Goal: Register for event/course

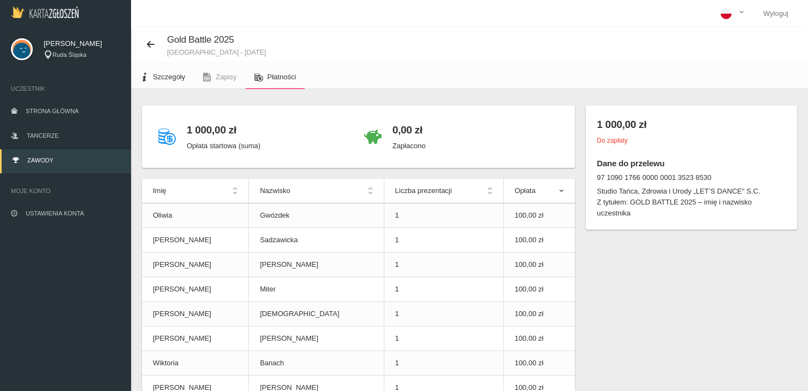
click at [182, 73] on link "Szczegóły" at bounding box center [162, 77] width 63 height 24
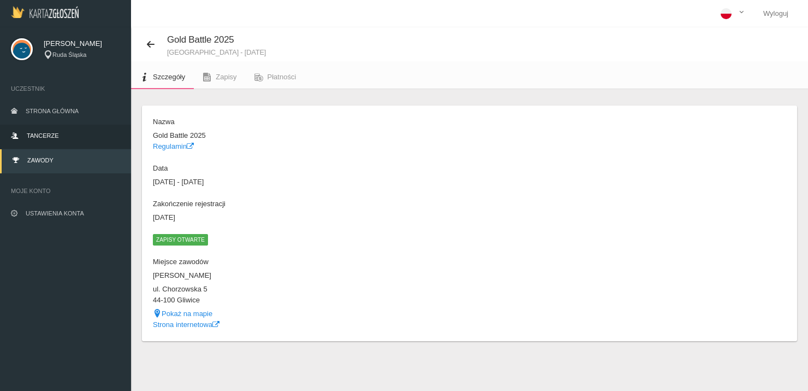
click at [25, 133] on link "Tancerze" at bounding box center [65, 137] width 131 height 24
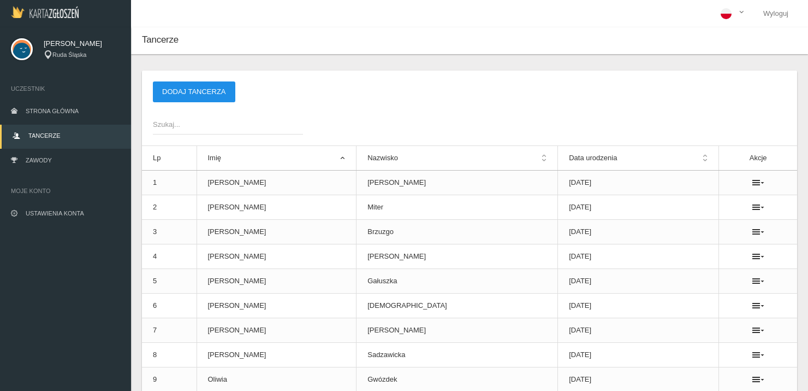
click at [213, 96] on button "Dodaj tancerza" at bounding box center [194, 91] width 82 height 21
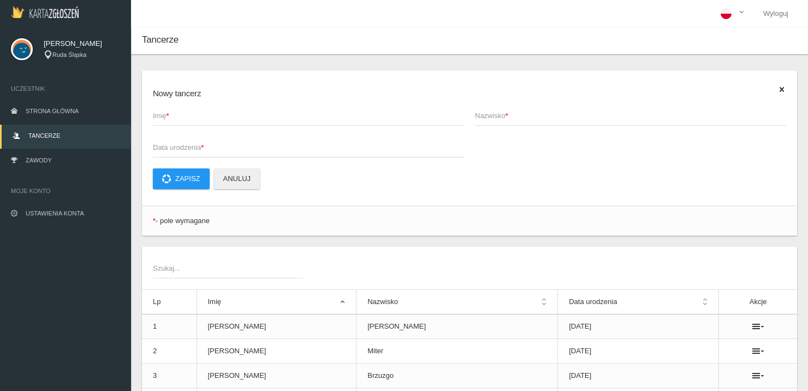
click at [216, 119] on span "Imię *" at bounding box center [303, 115] width 300 height 11
click at [216, 119] on input "Imię *" at bounding box center [308, 115] width 311 height 21
type input "[PERSON_NAME]"
click at [515, 113] on span "Nazwisko *" at bounding box center [625, 115] width 300 height 11
click at [515, 113] on input "Nazwisko *" at bounding box center [630, 115] width 311 height 21
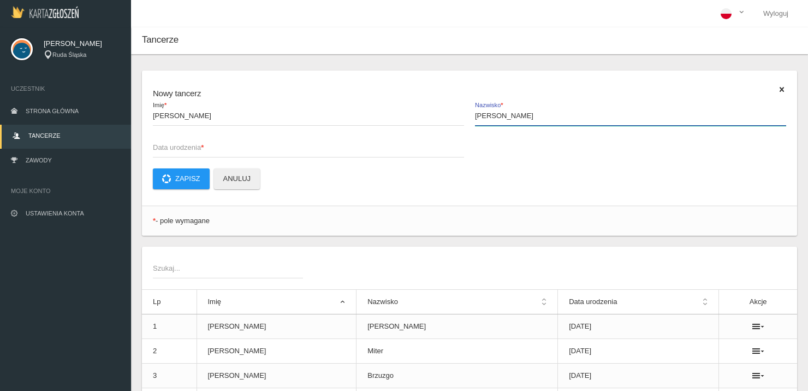
type input "[PERSON_NAME]"
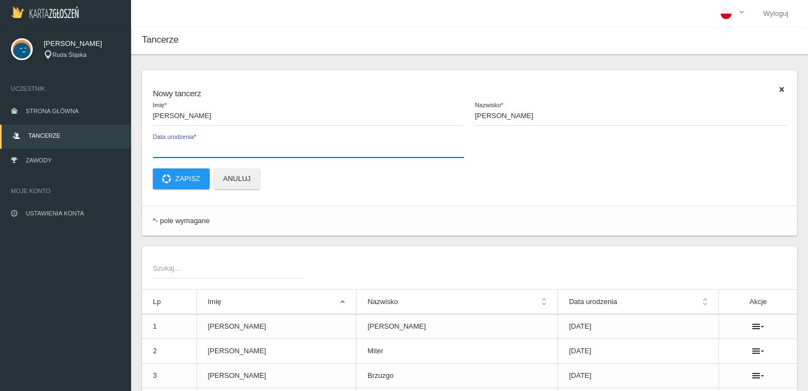
click at [234, 141] on label "Data urodzenia *" at bounding box center [308, 147] width 311 height 21
click at [234, 141] on input "Data urodzenia *" at bounding box center [308, 147] width 311 height 21
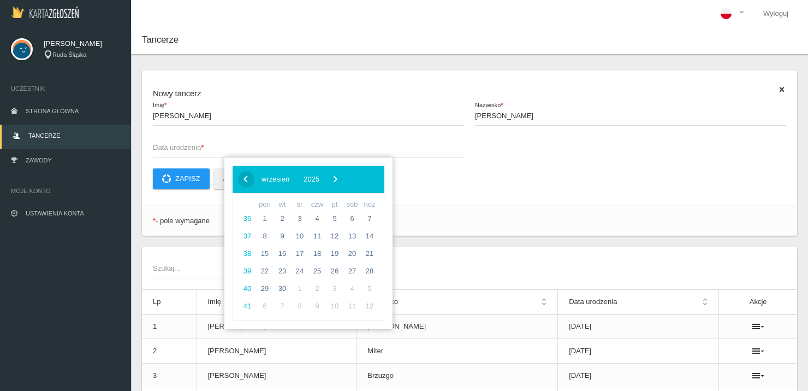
click at [243, 173] on span "‹" at bounding box center [246, 178] width 16 height 16
click at [324, 182] on button "2025" at bounding box center [309, 179] width 30 height 16
click at [243, 170] on span "‹" at bounding box center [246, 178] width 16 height 16
click at [298, 296] on span "2015" at bounding box center [291, 299] width 25 height 25
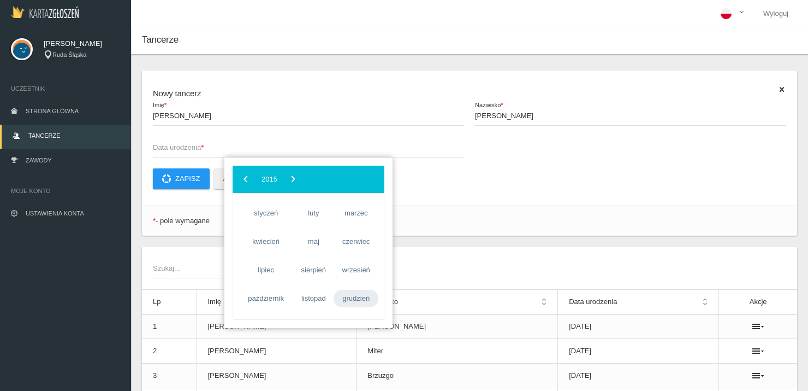
click at [348, 301] on span "grudzień" at bounding box center [356, 298] width 45 height 17
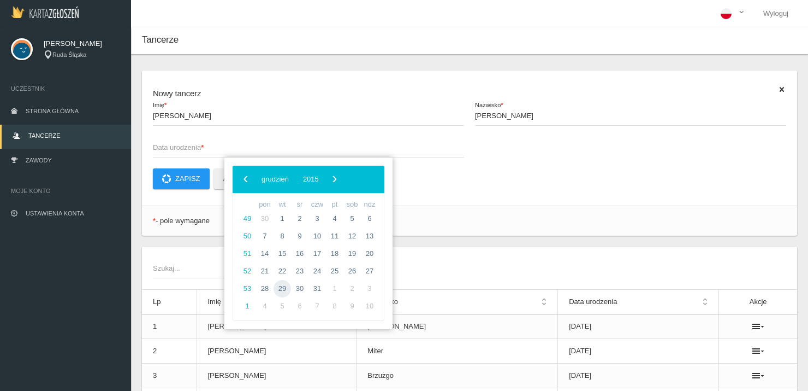
click at [285, 288] on span "29" at bounding box center [282, 288] width 17 height 17
type input "[DATE]"
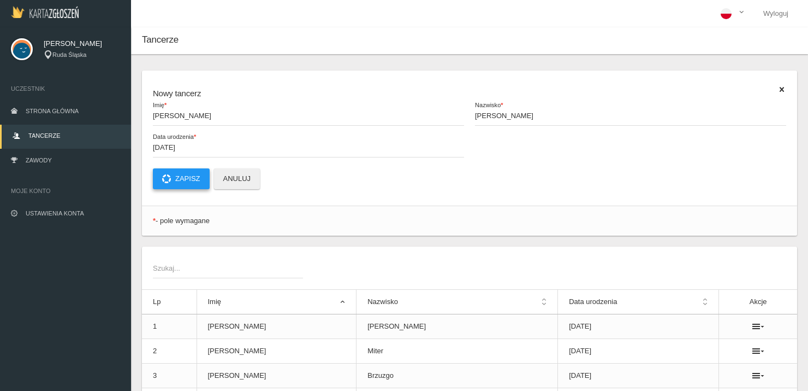
click at [200, 181] on button "Zapisz" at bounding box center [181, 178] width 57 height 21
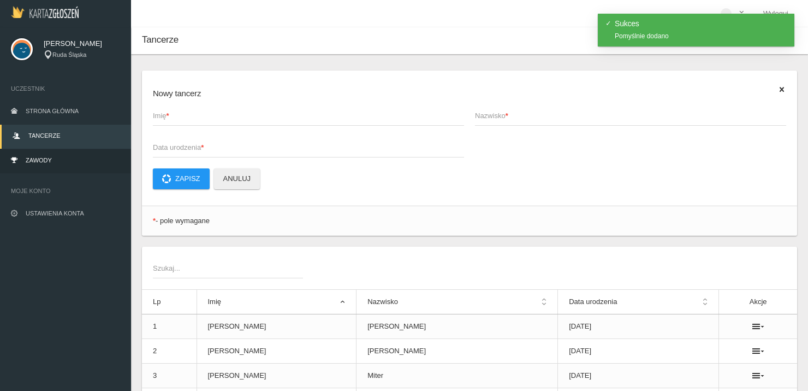
click at [78, 161] on link "Zawody" at bounding box center [65, 161] width 131 height 24
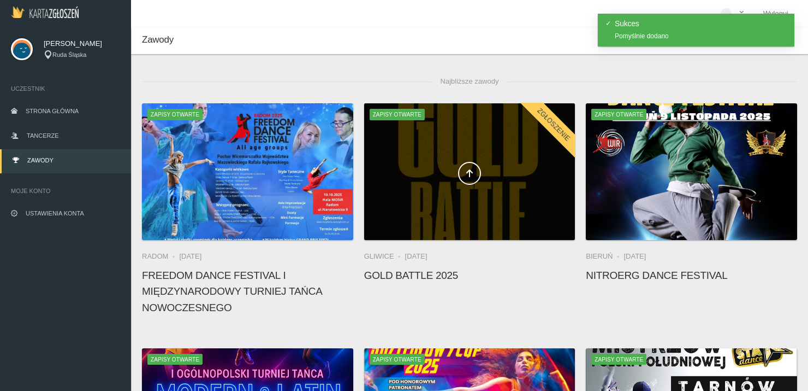
click at [464, 189] on div at bounding box center [469, 171] width 211 height 137
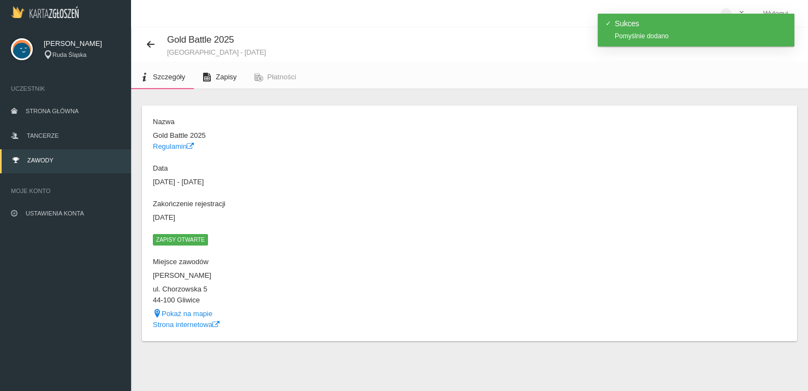
click at [235, 68] on link "Zapisy" at bounding box center [219, 77] width 51 height 24
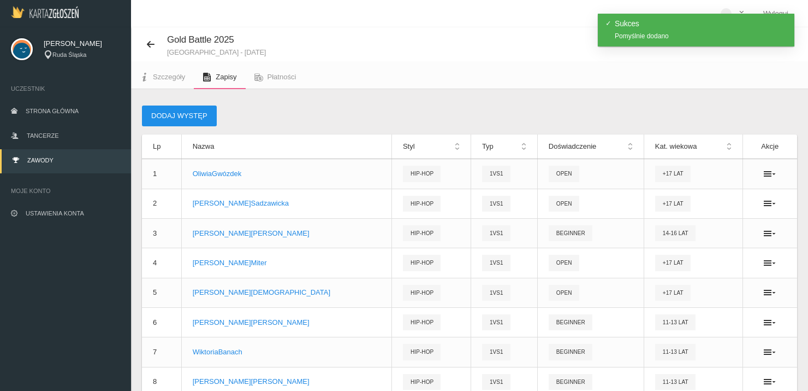
click at [208, 113] on button "Dodaj występ" at bounding box center [179, 115] width 75 height 21
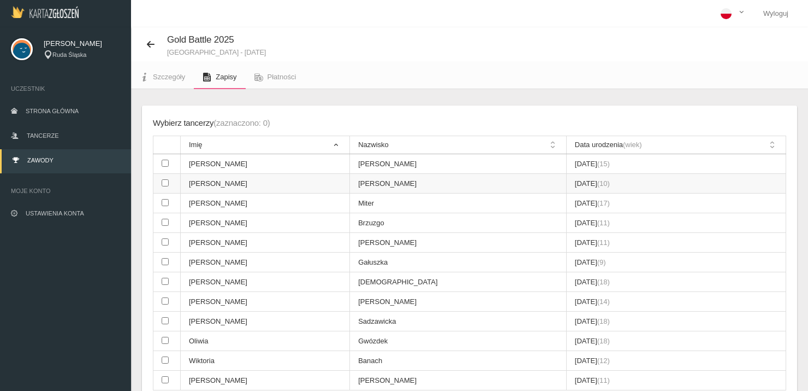
click at [162, 181] on input "checkbox" at bounding box center [165, 182] width 7 height 7
checkbox input "true"
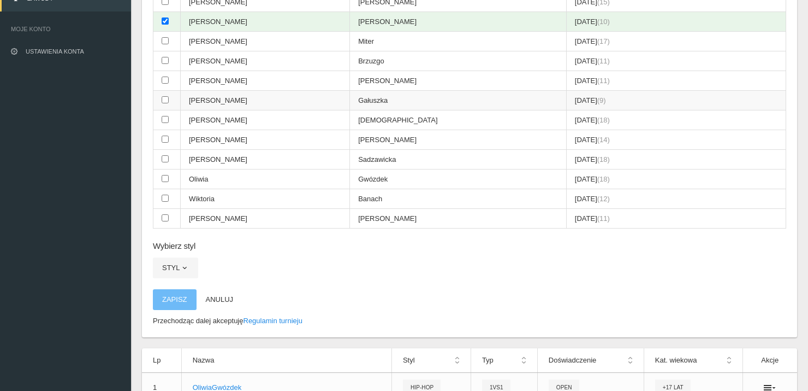
scroll to position [164, 0]
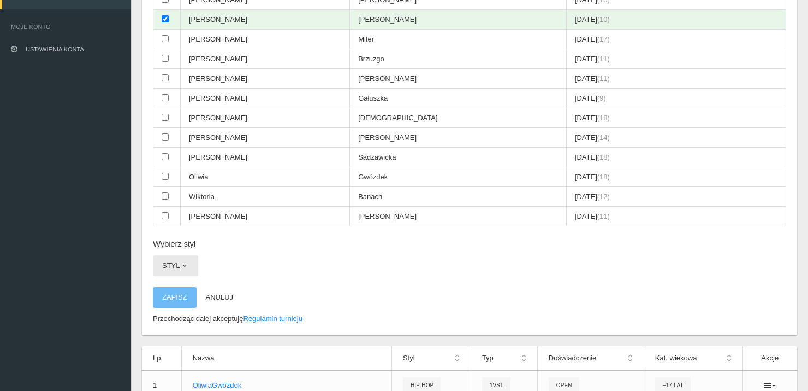
click at [185, 261] on span "button" at bounding box center [184, 265] width 9 height 9
click at [193, 322] on link "Hip-hop" at bounding box center [202, 332] width 98 height 20
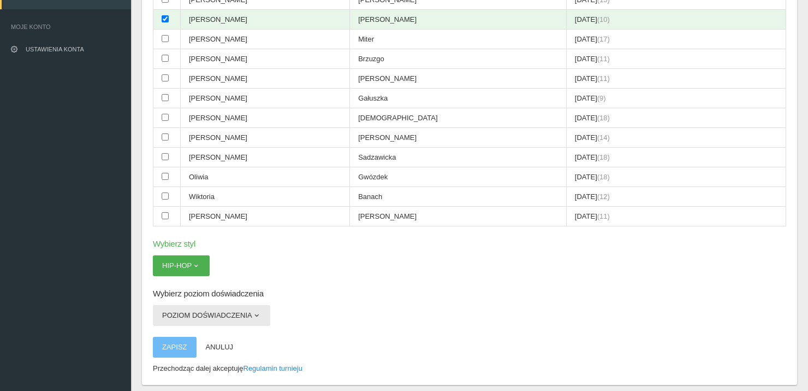
click at [204, 319] on button "Poziom doświadczenia" at bounding box center [211, 315] width 117 height 21
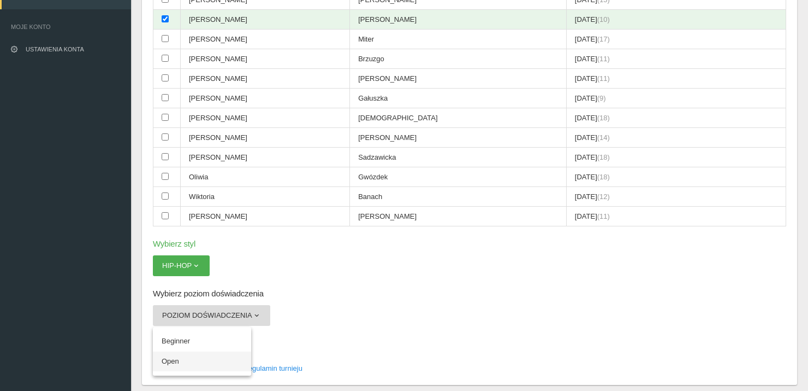
click at [197, 351] on link "Open" at bounding box center [202, 361] width 98 height 20
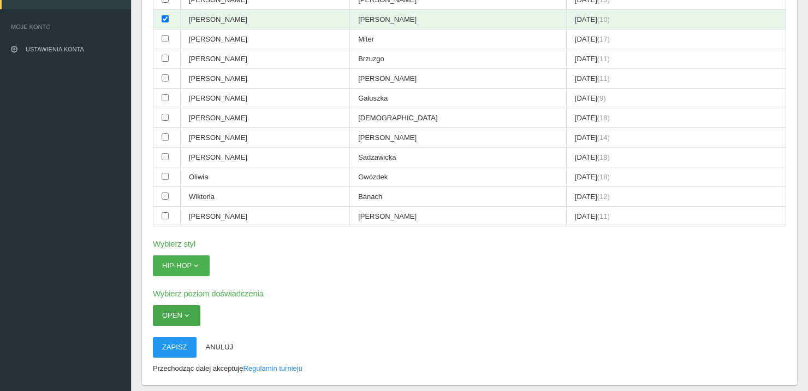
click at [189, 317] on button "Open" at bounding box center [177, 315] width 48 height 21
click at [192, 331] on link "Beginner" at bounding box center [202, 341] width 98 height 20
click at [174, 340] on button "Zapisz" at bounding box center [175, 346] width 44 height 21
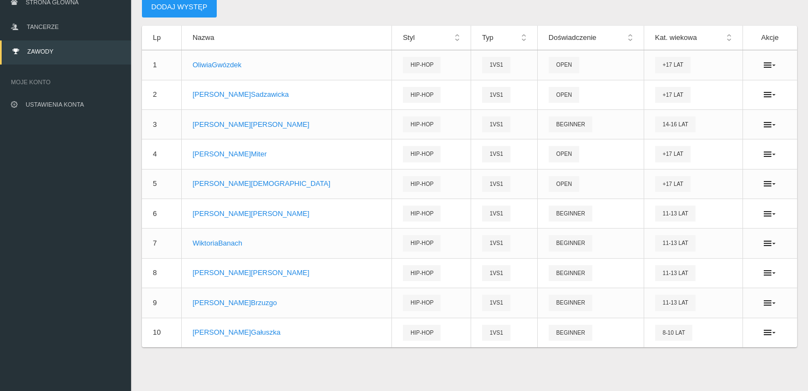
scroll to position [134, 0]
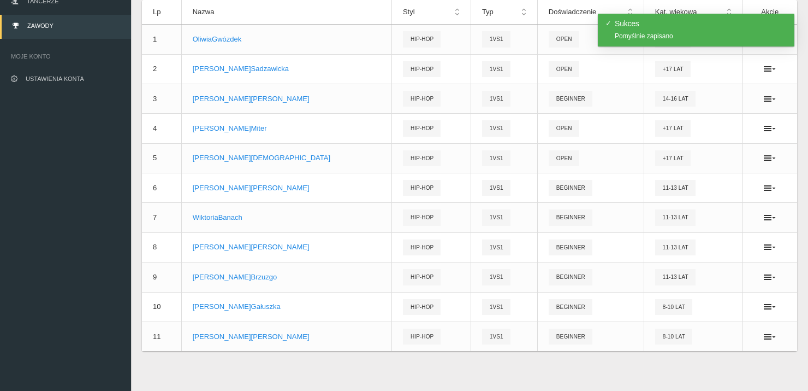
click at [683, 362] on div "Dodaj występ Lp Nazwa Styl Typ Doświadczenie Kat. wiekowa Akcje 1 [PERSON_NAME]…" at bounding box center [469, 175] width 677 height 440
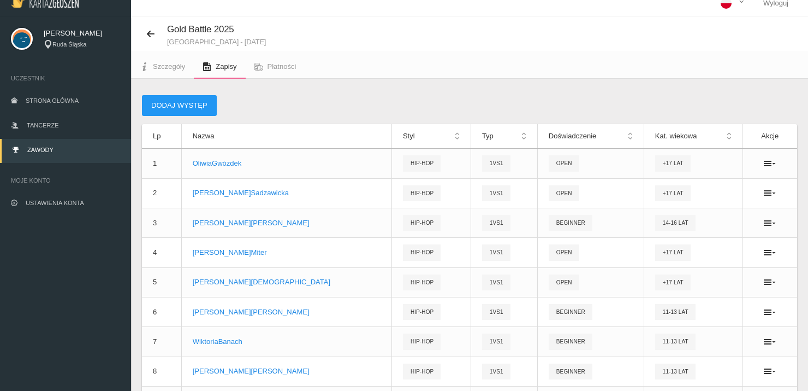
scroll to position [0, 0]
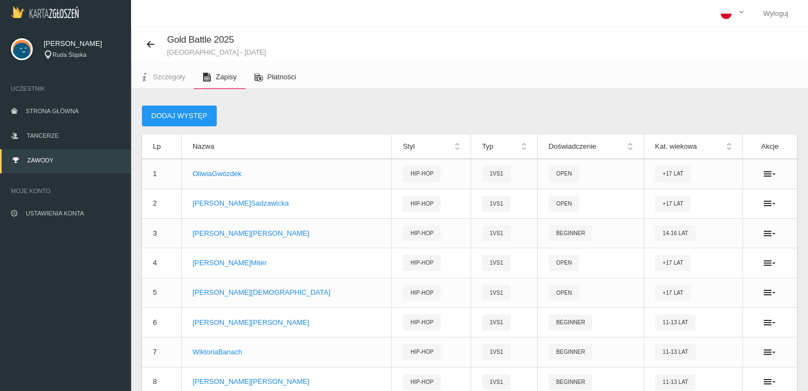
click at [273, 76] on span "Płatności" at bounding box center [282, 77] width 29 height 8
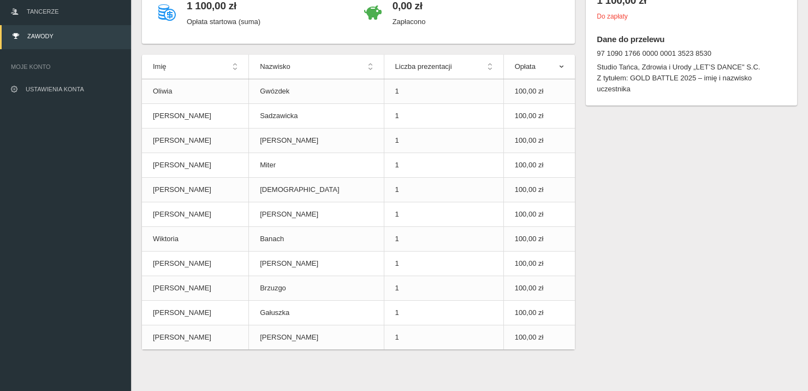
scroll to position [125, 0]
click at [539, 239] on td "100,00 zł" at bounding box center [540, 238] width 72 height 25
click at [538, 74] on th "Opłata" at bounding box center [540, 66] width 72 height 25
click at [534, 69] on th "Opłata" at bounding box center [540, 66] width 72 height 25
click at [569, 64] on th "Opłata" at bounding box center [540, 66] width 72 height 25
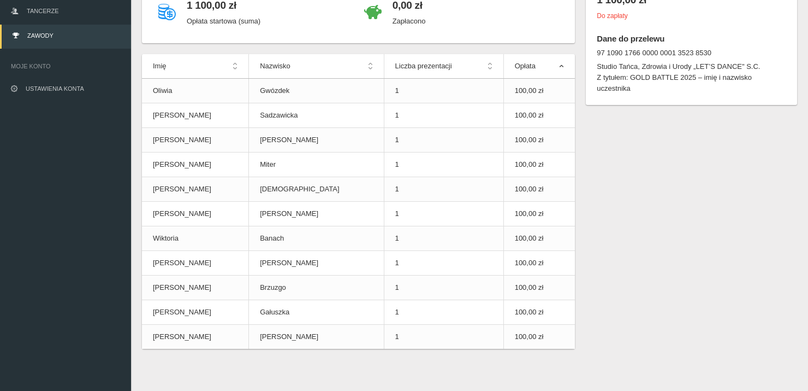
click at [568, 67] on th "Opłata" at bounding box center [540, 66] width 72 height 25
click at [545, 65] on th "Opłata" at bounding box center [540, 66] width 72 height 25
click at [504, 187] on td "100,00 zł" at bounding box center [540, 189] width 72 height 25
click at [526, 178] on td "100,00 zł" at bounding box center [540, 189] width 72 height 25
click at [533, 129] on td "100,00 zł" at bounding box center [540, 140] width 72 height 25
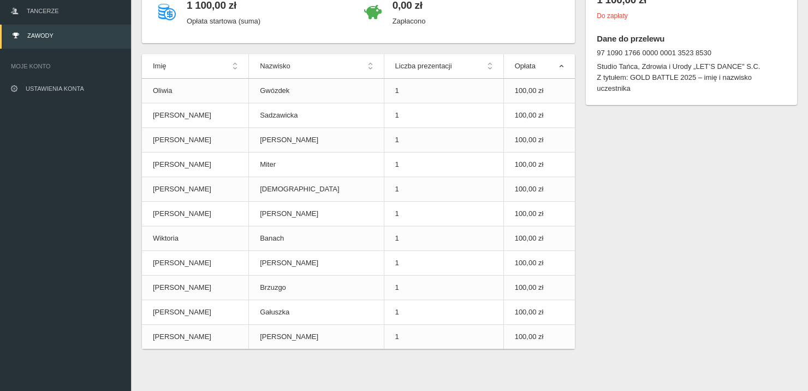
click at [403, 13] on h4 "0,00 zł" at bounding box center [409, 5] width 33 height 16
drag, startPoint x: 375, startPoint y: 8, endPoint x: 288, endPoint y: 11, distance: 87.4
click at [375, 8] on icon at bounding box center [372, 11] width 17 height 17
click at [221, 9] on h4 "1 100,00 zł" at bounding box center [224, 5] width 74 height 16
click at [168, 11] on icon at bounding box center [166, 11] width 17 height 17
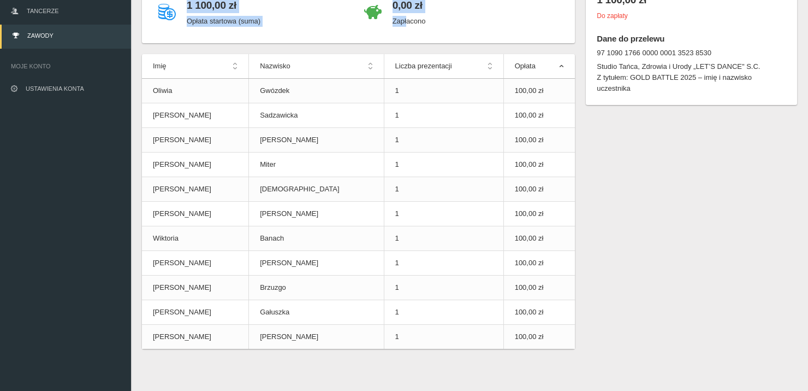
drag, startPoint x: 391, startPoint y: 23, endPoint x: 164, endPoint y: 16, distance: 227.4
click at [167, 20] on div "1 100,00 zł Opłata startowa (suma) 0,00 zł Zapłacono" at bounding box center [358, 12] width 433 height 62
click at [164, 15] on icon at bounding box center [166, 11] width 17 height 17
click at [438, 56] on th "Liczba prezentacji" at bounding box center [444, 66] width 120 height 25
click at [543, 65] on th "Opłata" at bounding box center [540, 66] width 72 height 25
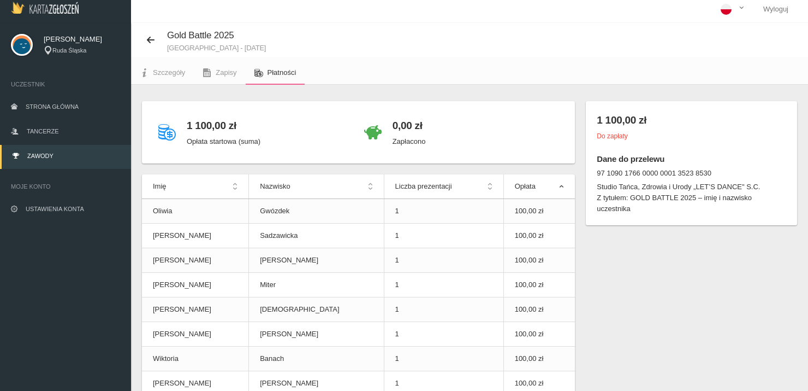
scroll to position [0, 0]
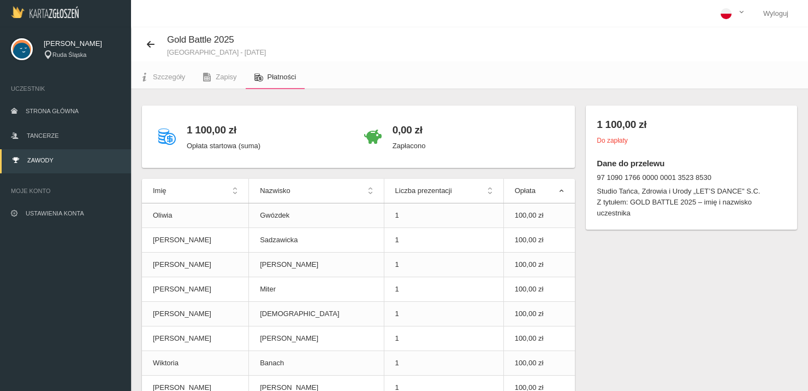
click at [194, 131] on h4 "1 100,00 zł" at bounding box center [224, 130] width 74 height 16
click at [167, 139] on icon at bounding box center [166, 135] width 17 height 17
click at [215, 69] on link "Zapisy" at bounding box center [219, 77] width 51 height 24
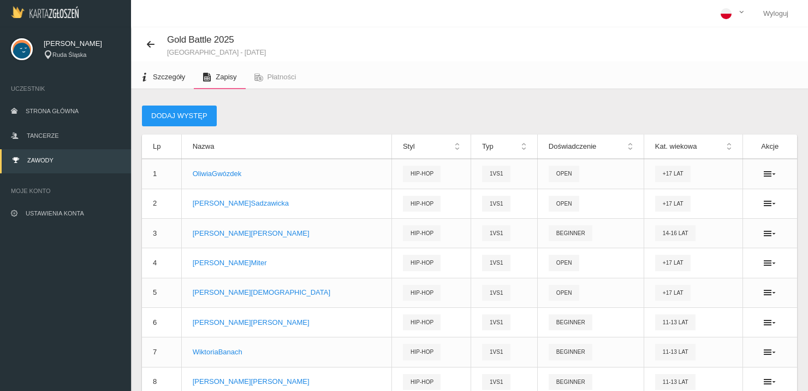
click at [158, 78] on span "Szczegóły" at bounding box center [169, 77] width 32 height 8
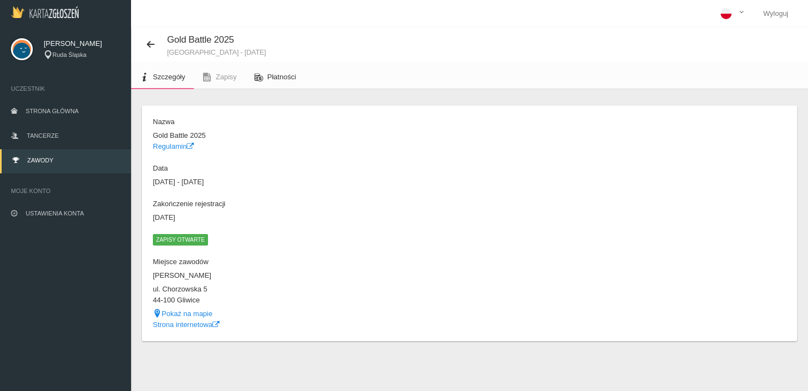
click at [298, 67] on link "Płatności" at bounding box center [276, 77] width 60 height 24
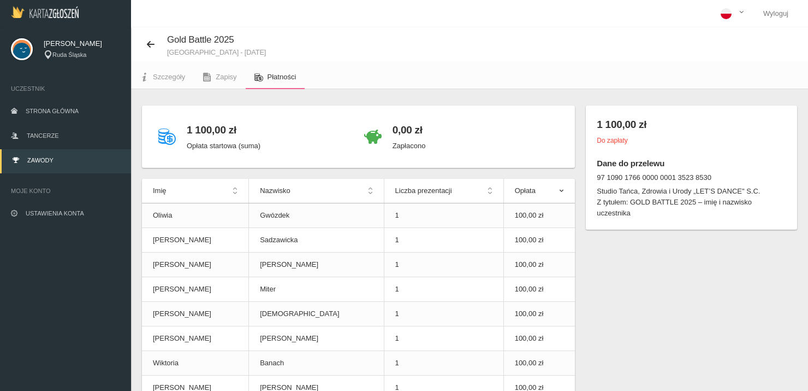
drag, startPoint x: 199, startPoint y: 127, endPoint x: 285, endPoint y: 107, distance: 88.1
click at [285, 107] on div "1 100,00 zł Opłata startowa (suma) 0,00 zł Zapłacono" at bounding box center [358, 136] width 433 height 62
